Goal: Task Accomplishment & Management: Manage account settings

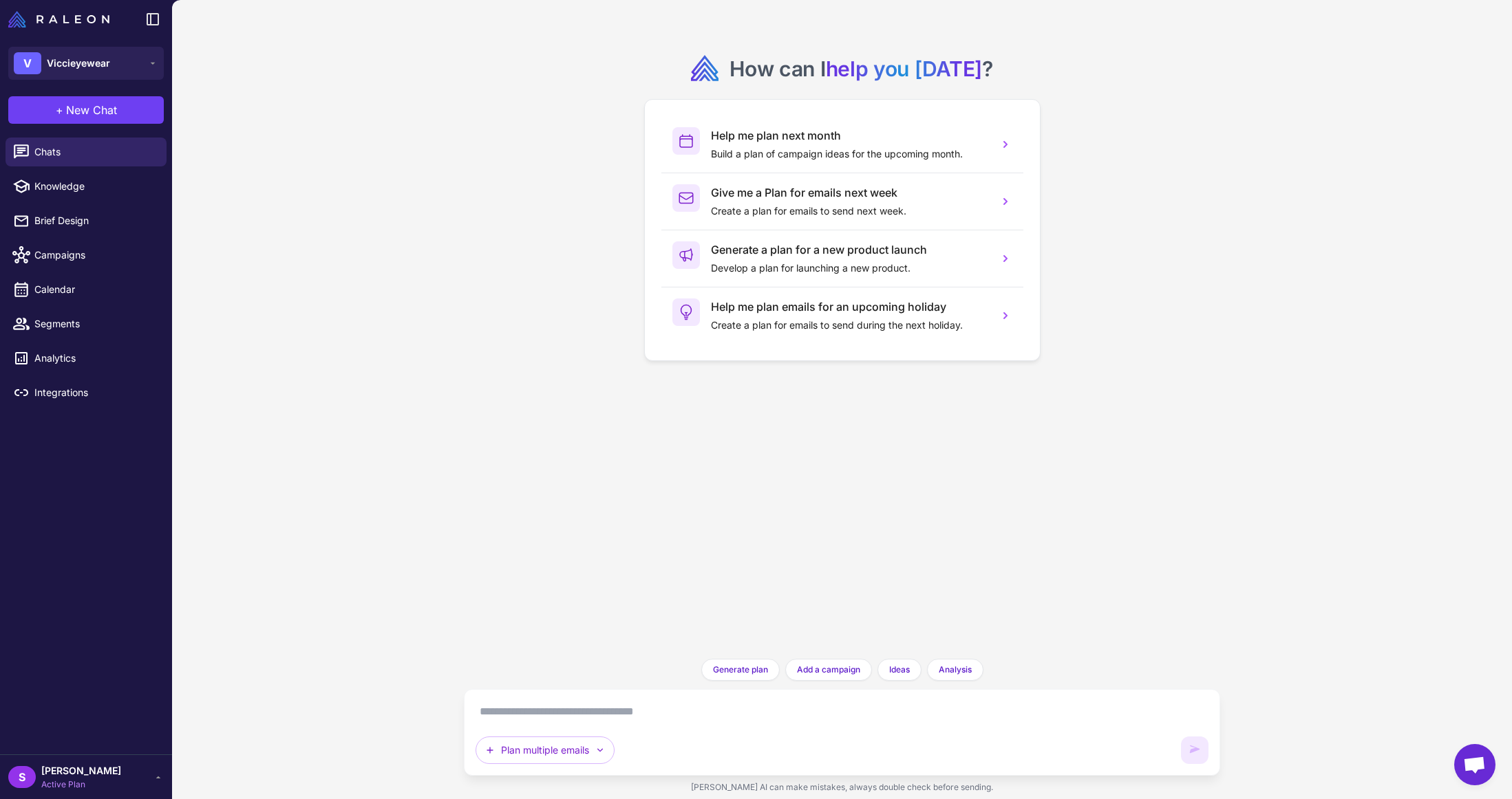
click at [74, 770] on span "[PERSON_NAME]" at bounding box center [81, 771] width 80 height 15
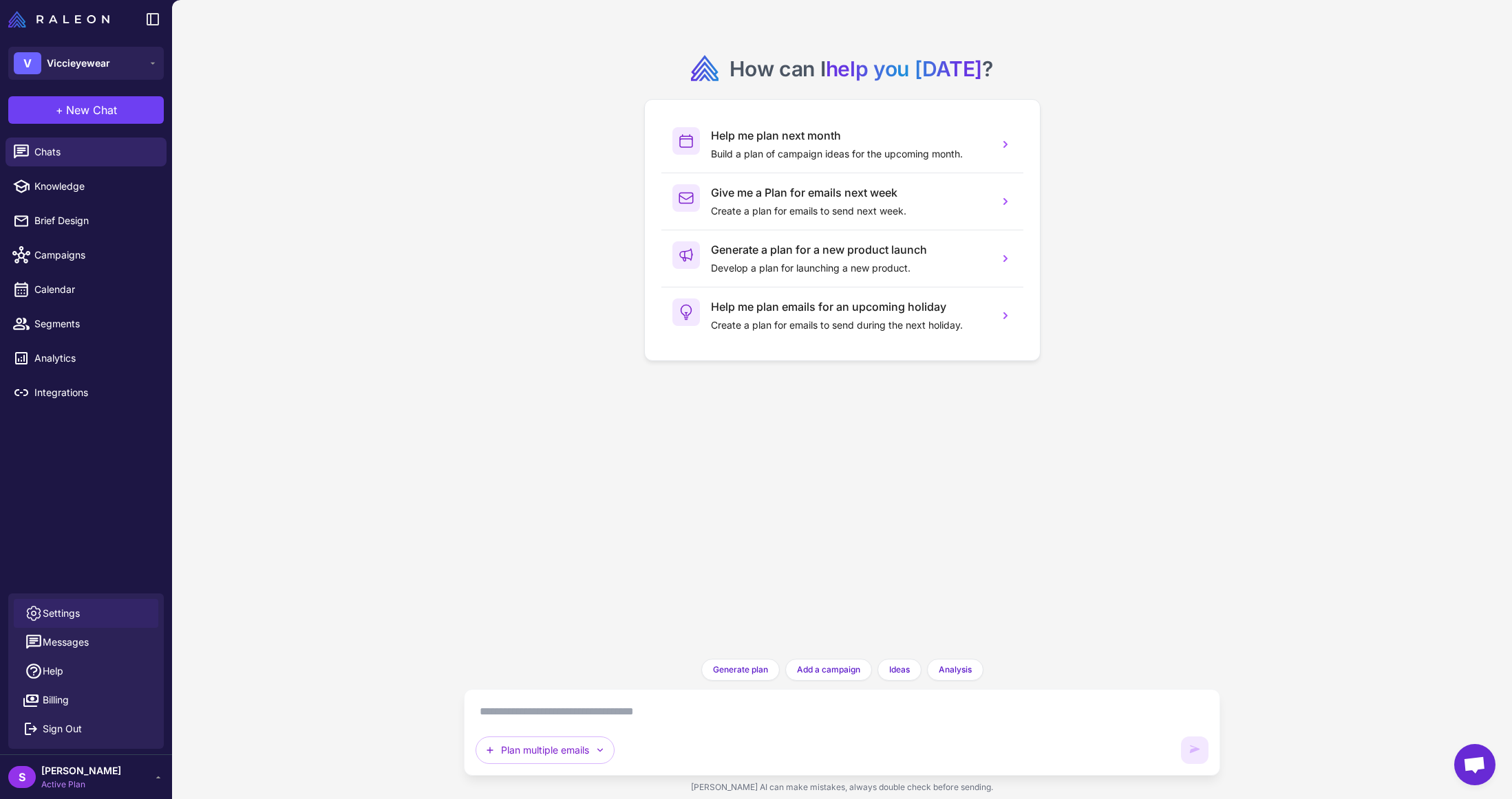
click at [77, 605] on link "Settings" at bounding box center [86, 614] width 144 height 29
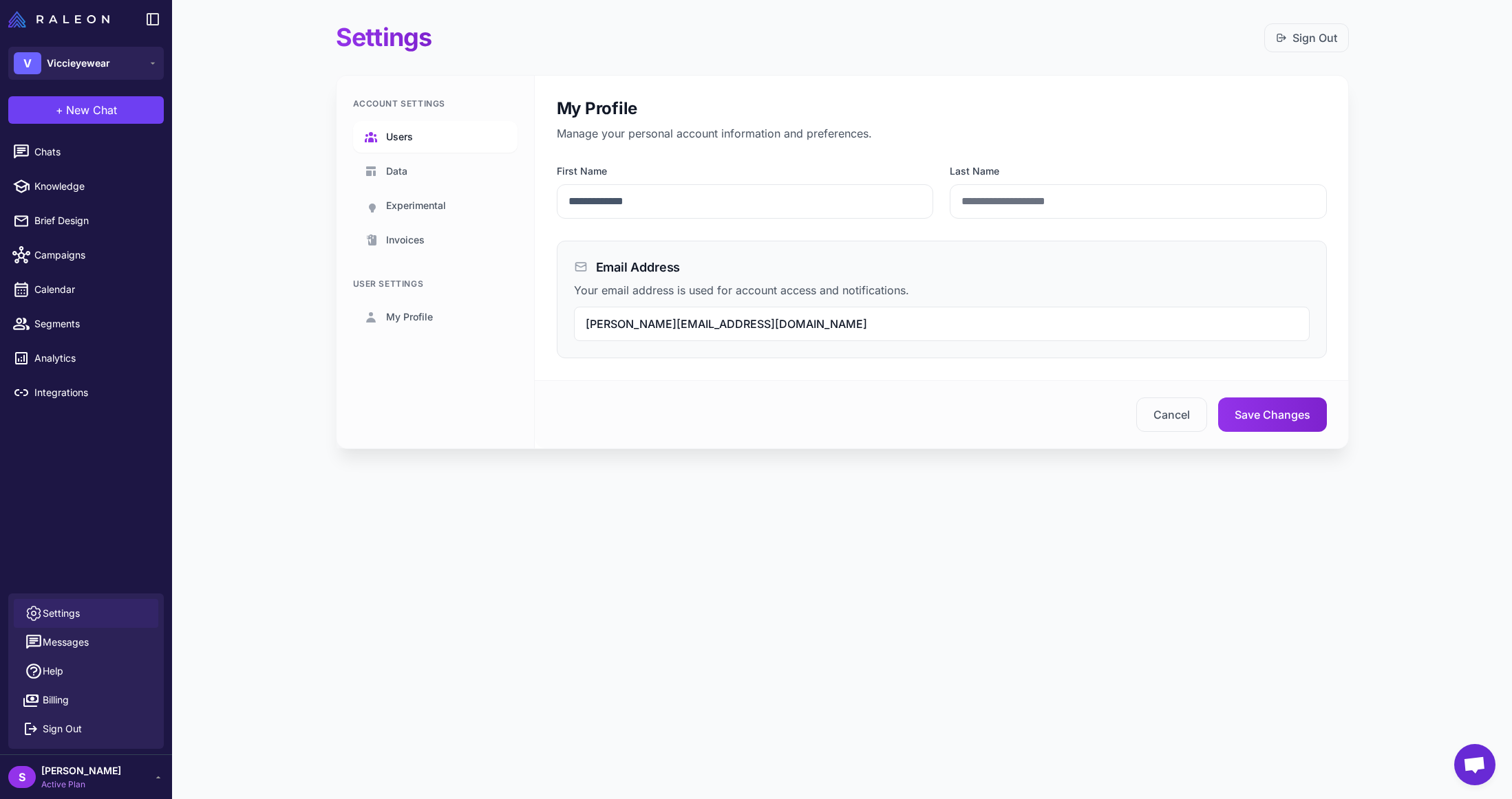
click at [408, 145] on link "Users" at bounding box center [435, 137] width 164 height 31
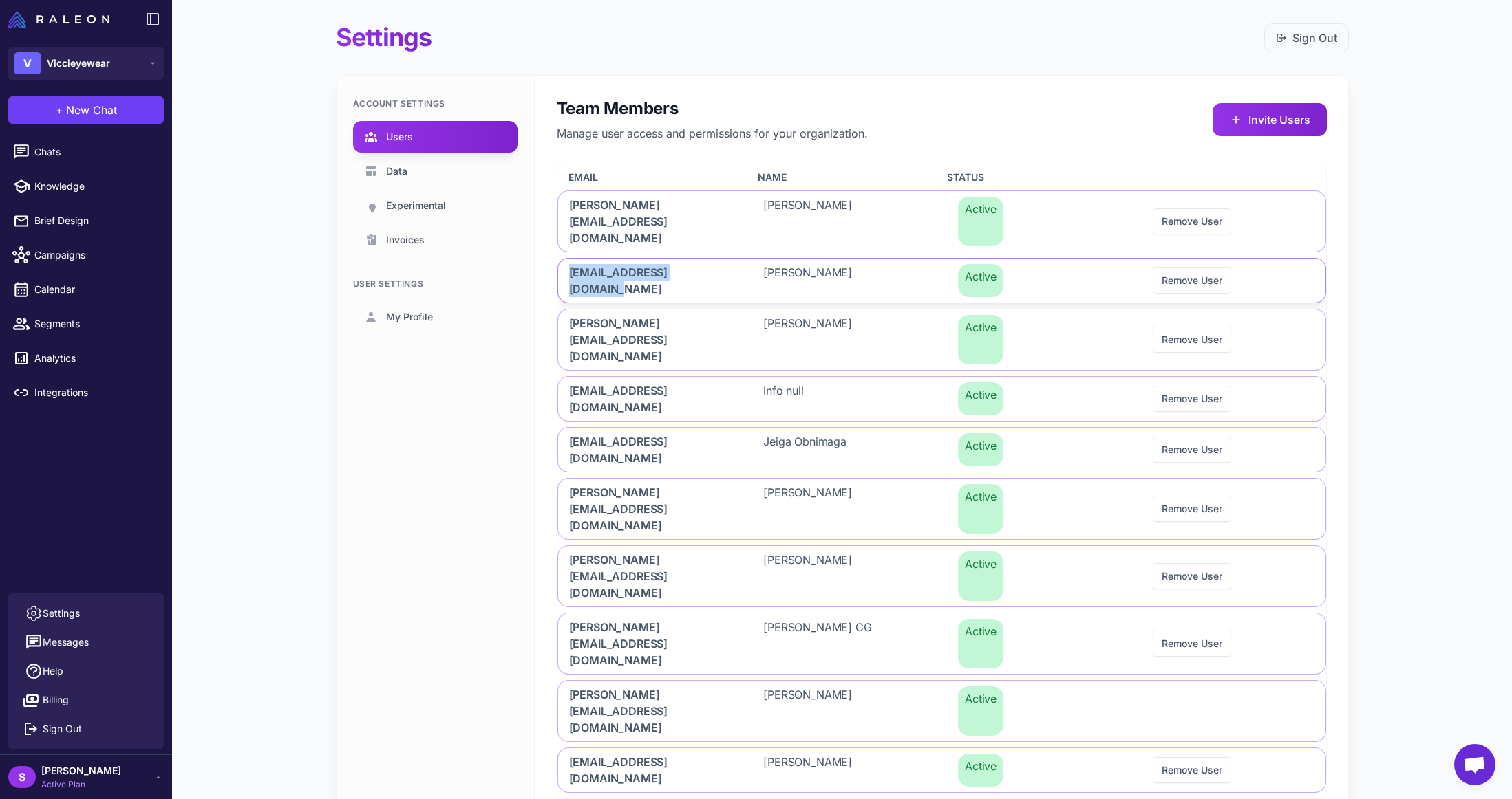
drag, startPoint x: 715, startPoint y: 244, endPoint x: 567, endPoint y: 243, distance: 148.0
click at [567, 259] on div "[EMAIL_ADDRESS][DOMAIN_NAME]" at bounding box center [650, 280] width 184 height 44
copy span "[EMAIL_ADDRESS][DOMAIN_NAME]"
click at [1203, 268] on button "Remove User" at bounding box center [1192, 281] width 78 height 26
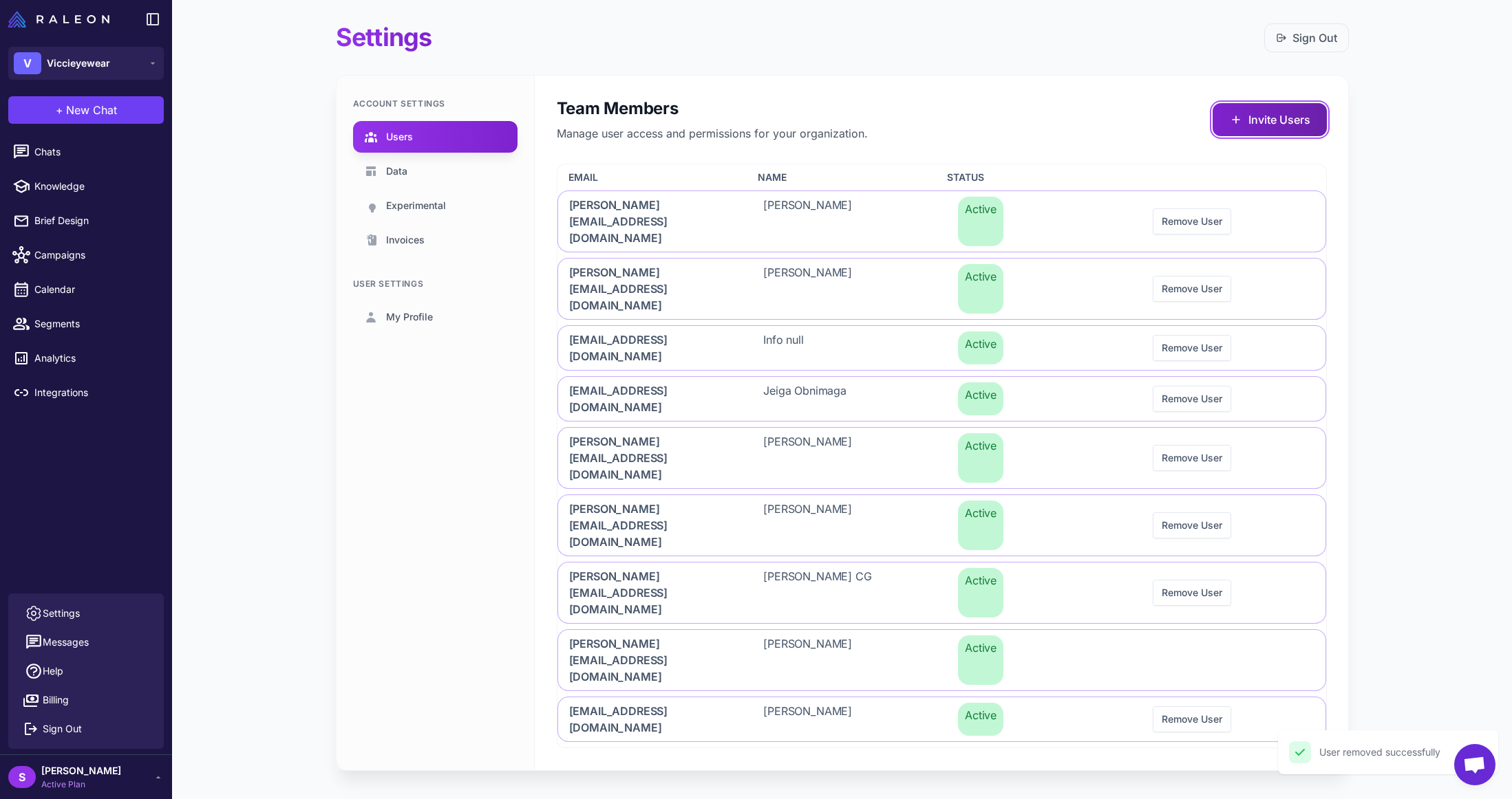
click at [1261, 123] on button "Invite Users" at bounding box center [1269, 119] width 114 height 33
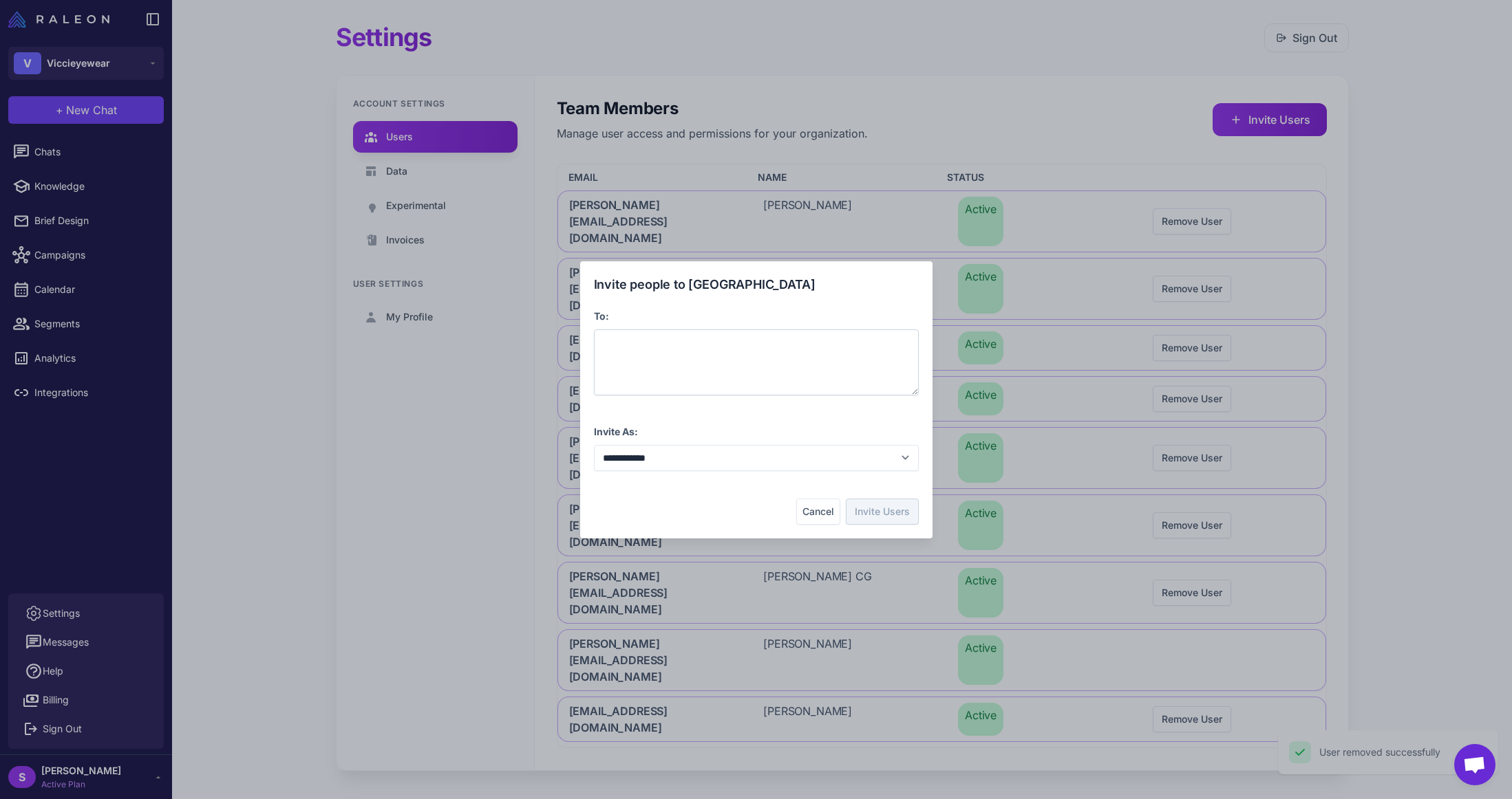
click at [649, 348] on div at bounding box center [756, 362] width 325 height 66
drag, startPoint x: 652, startPoint y: 348, endPoint x: 813, endPoint y: 344, distance: 161.0
click at [813, 344] on div at bounding box center [756, 362] width 325 height 66
drag, startPoint x: 831, startPoint y: 342, endPoint x: 819, endPoint y: 340, distance: 12.2
click at [819, 340] on div at bounding box center [756, 362] width 325 height 66
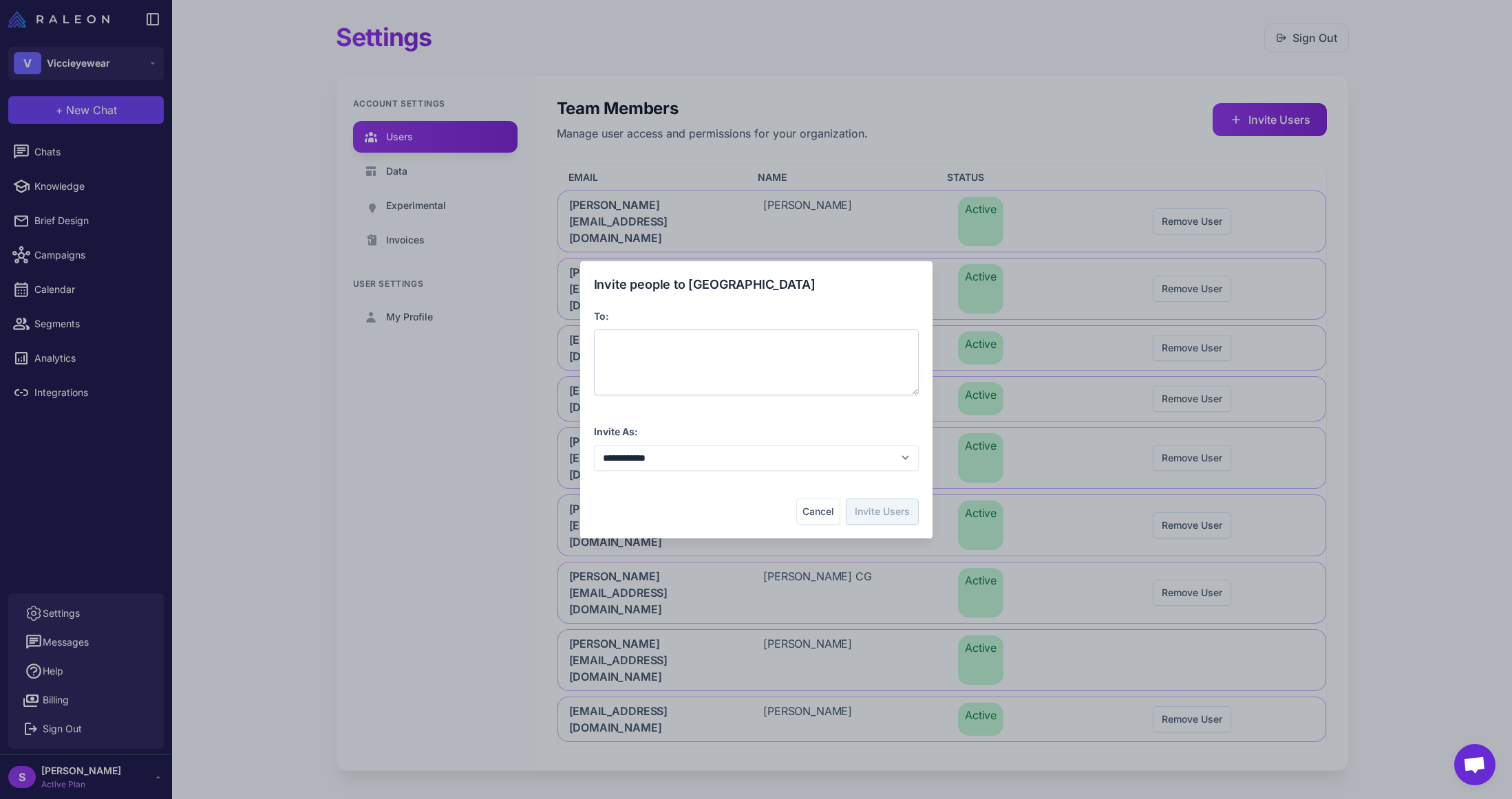
drag, startPoint x: 838, startPoint y: 342, endPoint x: 808, endPoint y: 355, distance: 32.7
click at [808, 355] on div at bounding box center [756, 362] width 325 height 66
drag, startPoint x: 816, startPoint y: 360, endPoint x: 745, endPoint y: 358, distance: 71.0
click at [745, 358] on div at bounding box center [756, 362] width 325 height 66
click at [777, 464] on select "**********" at bounding box center [756, 458] width 325 height 26
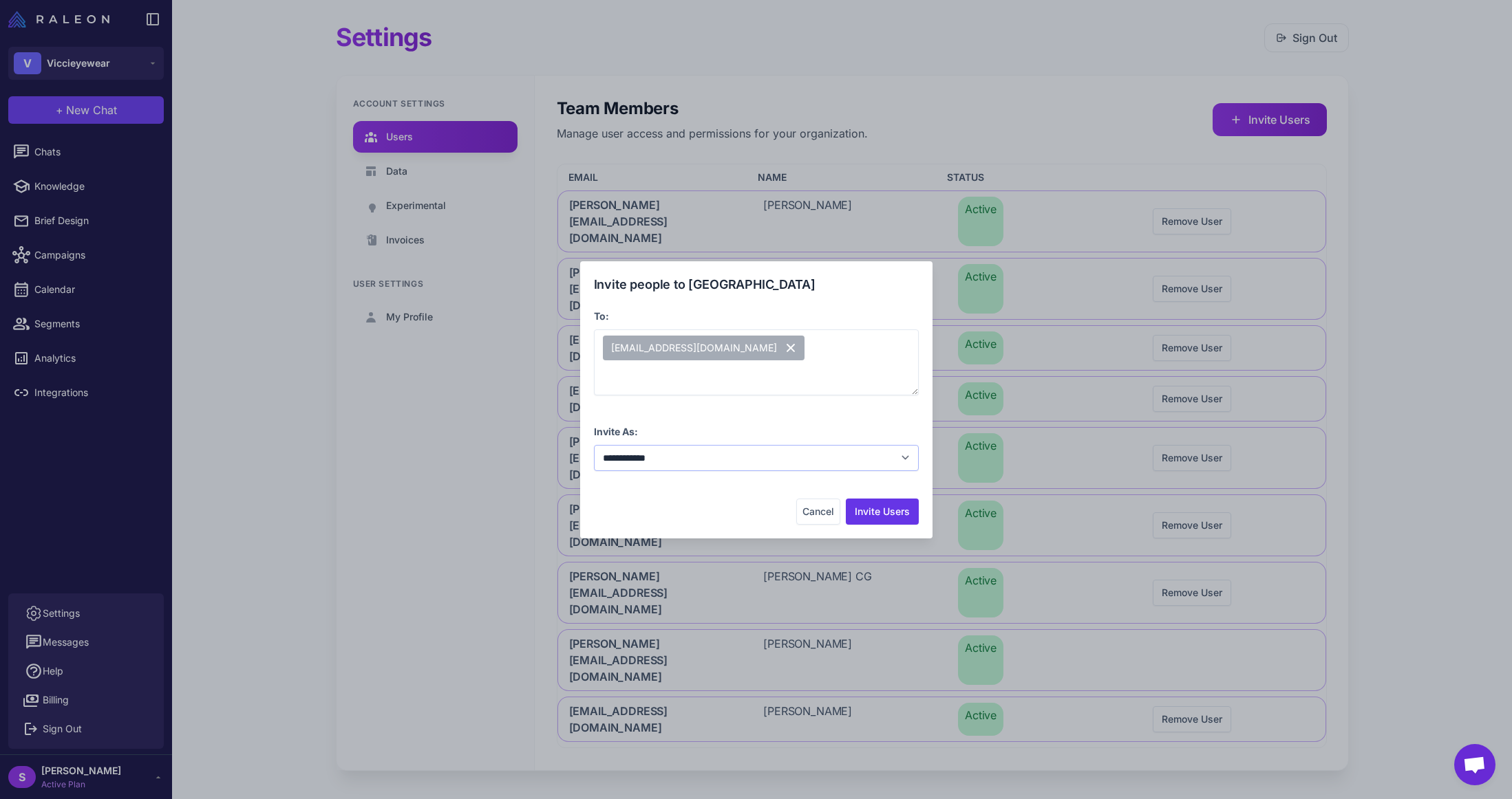
click at [594, 445] on select "**********" at bounding box center [756, 458] width 325 height 26
click at [884, 508] on button "Invite Users" at bounding box center [882, 512] width 73 height 26
